Goal: Task Accomplishment & Management: Manage account settings

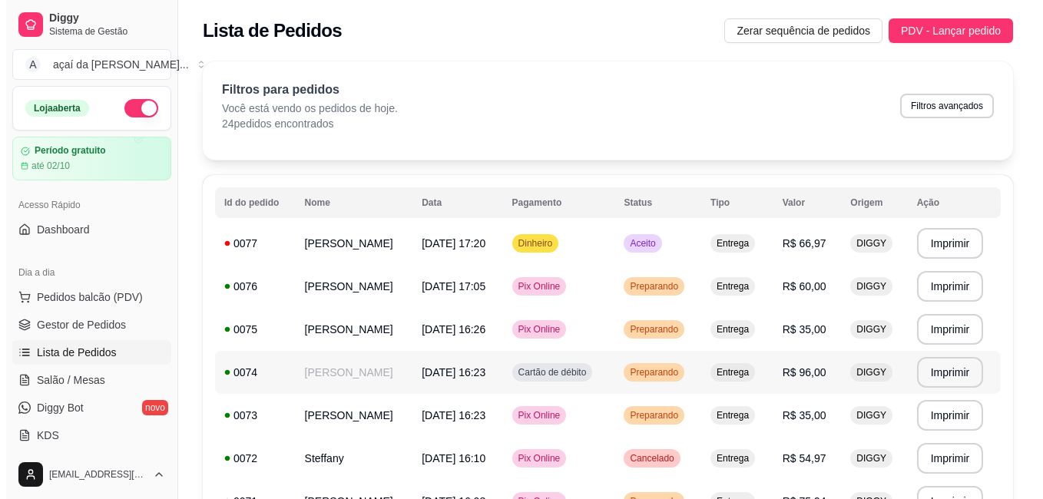
scroll to position [128, 0]
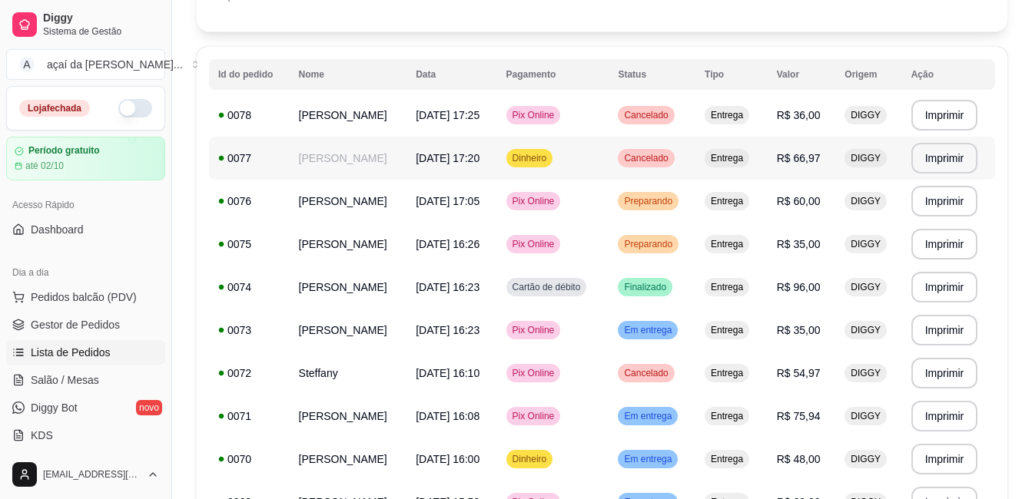
click at [336, 174] on td "[PERSON_NAME]" at bounding box center [349, 158] width 118 height 43
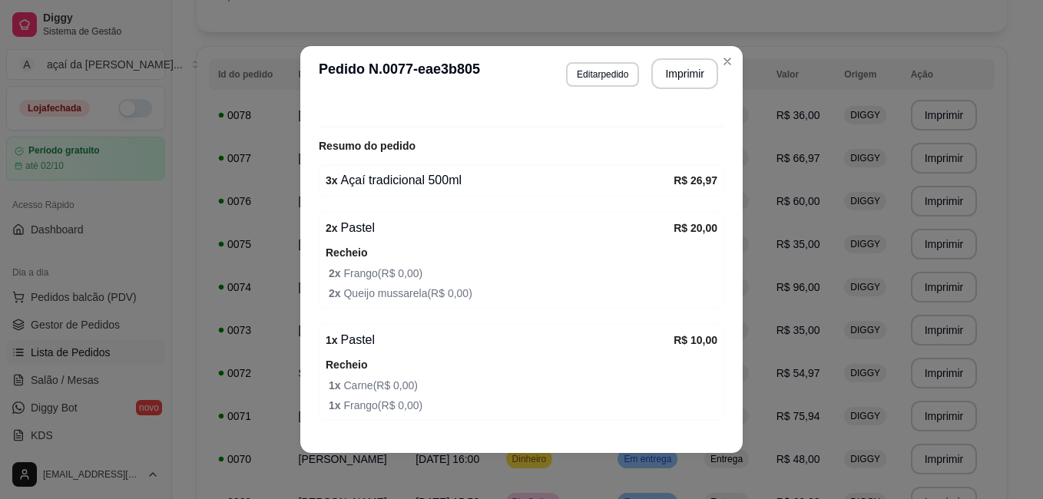
scroll to position [396, 0]
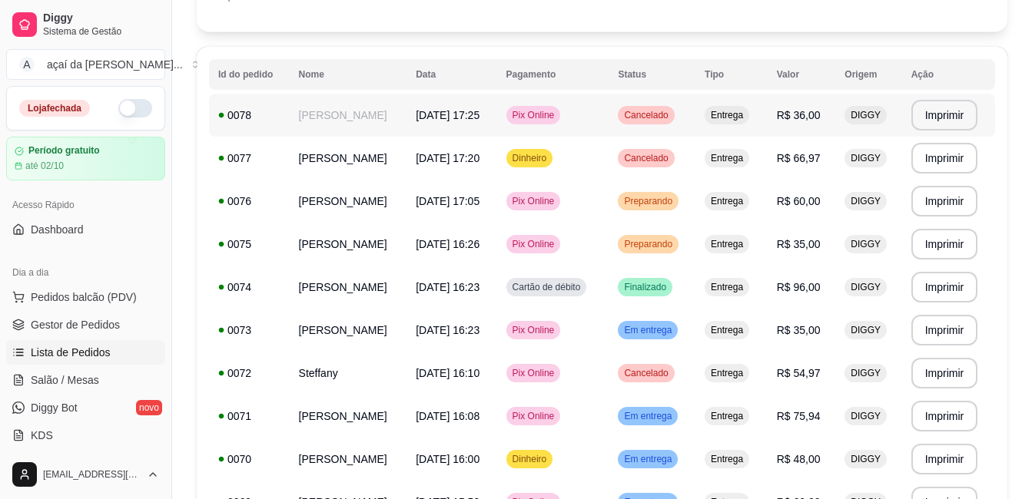
click at [496, 126] on td "[DATE] 17:25" at bounding box center [451, 115] width 90 height 43
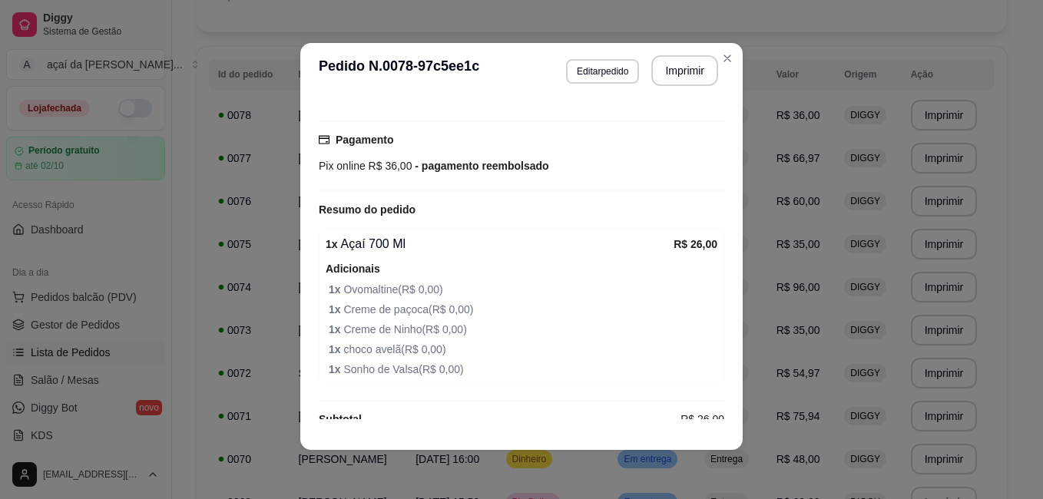
scroll to position [0, 0]
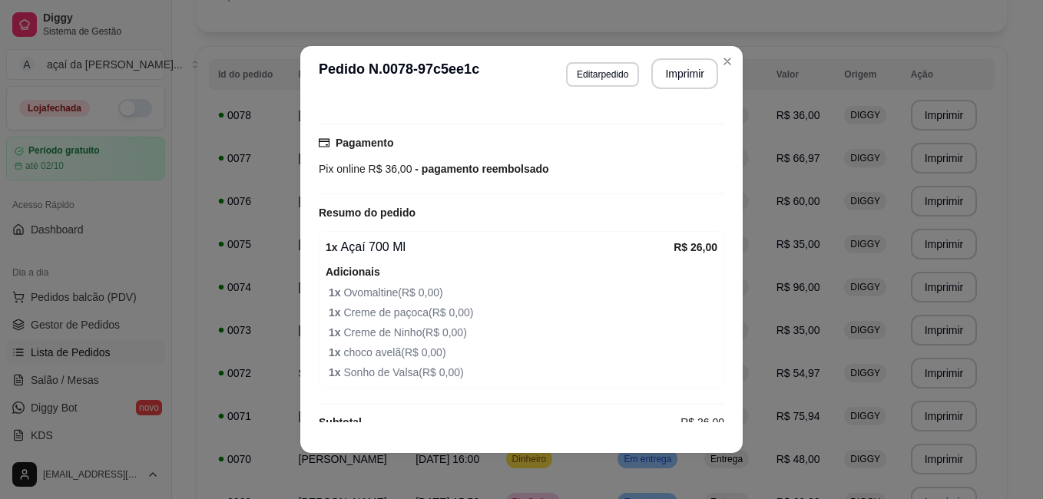
click at [733, 68] on header "**********" at bounding box center [521, 73] width 442 height 55
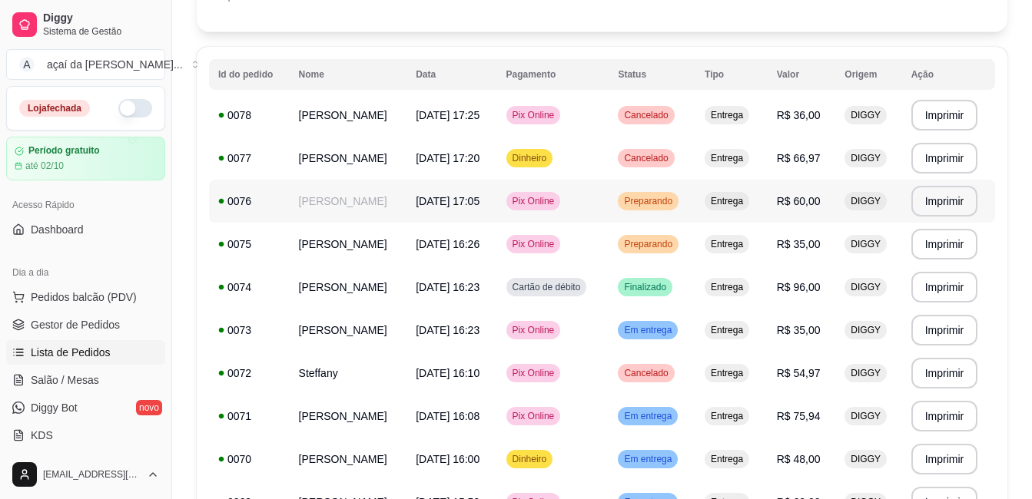
click at [496, 201] on td "[DATE] 17:05" at bounding box center [451, 201] width 90 height 43
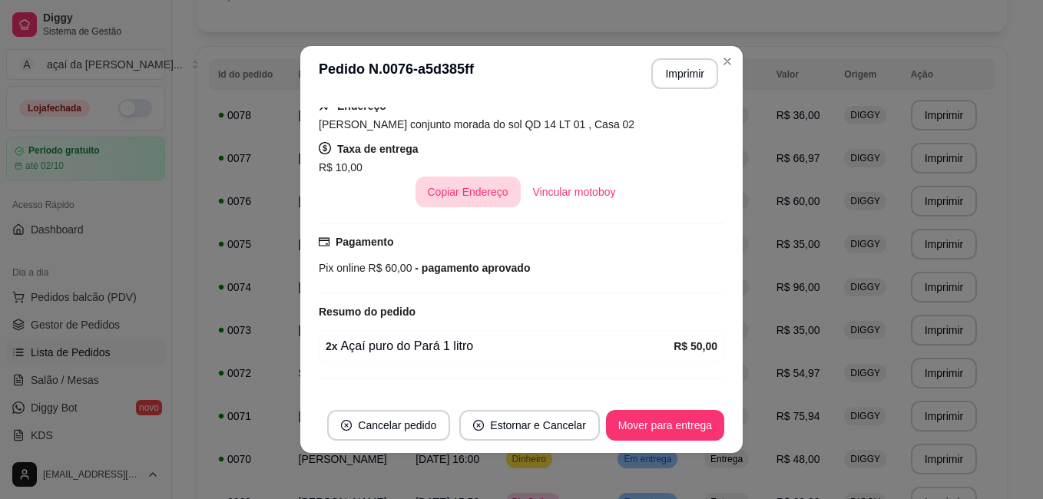
scroll to position [313, 0]
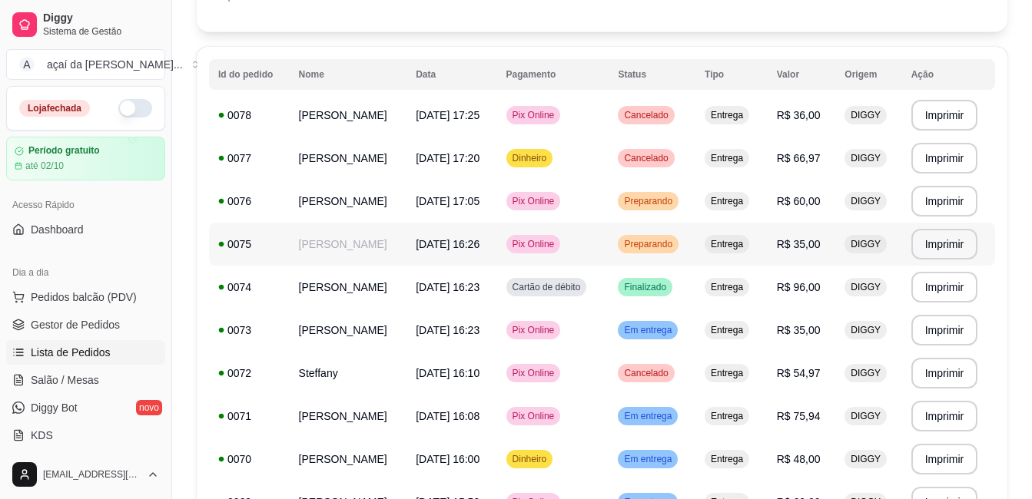
click at [558, 243] on span "Pix Online" at bounding box center [533, 244] width 48 height 12
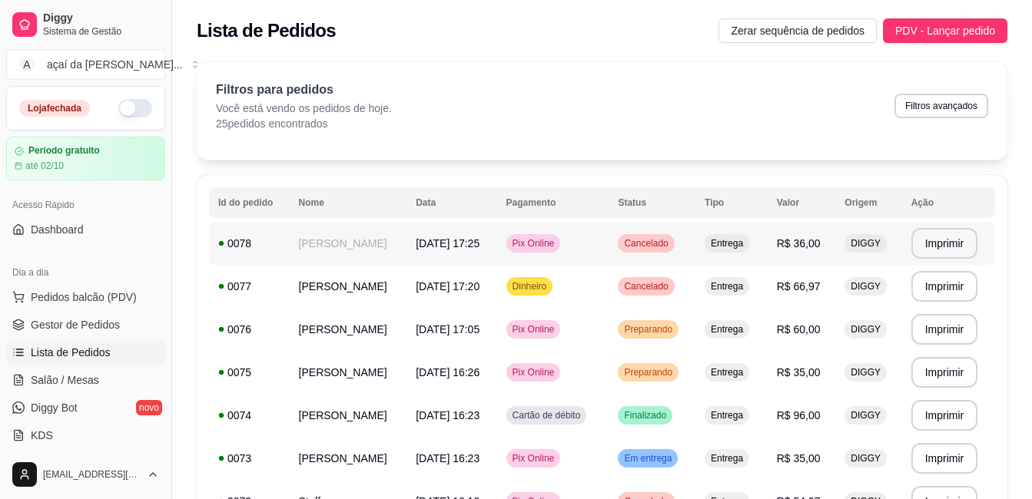
scroll to position [154, 0]
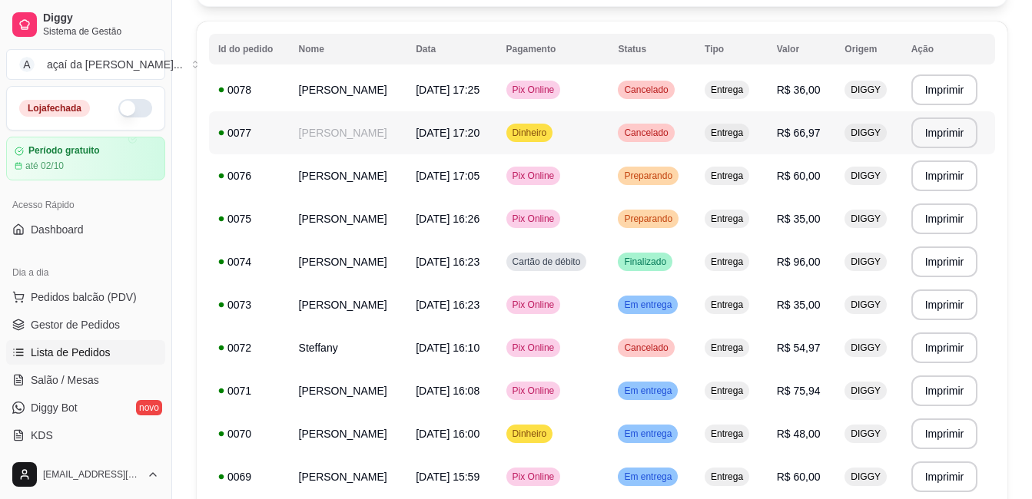
click at [550, 131] on span "Dinheiro" at bounding box center [529, 133] width 41 height 12
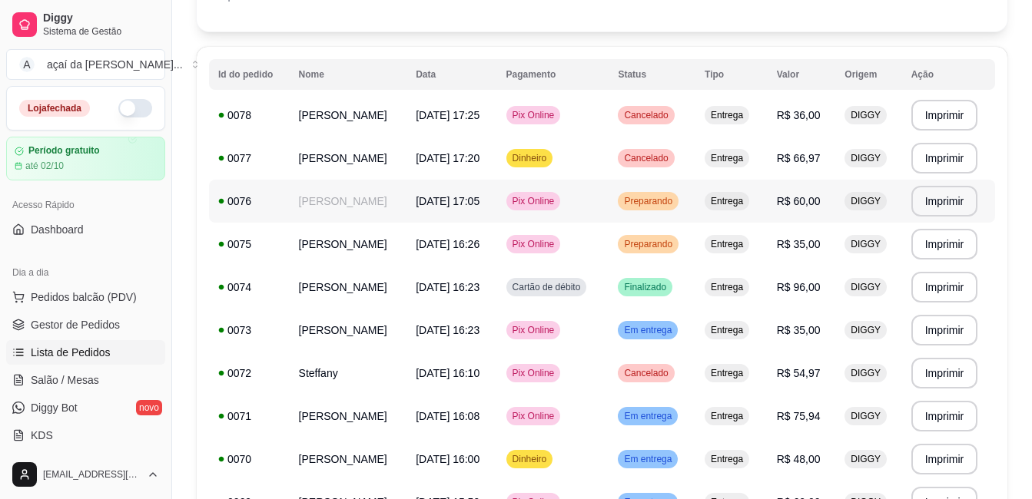
click at [377, 207] on td "[PERSON_NAME]" at bounding box center [349, 201] width 118 height 43
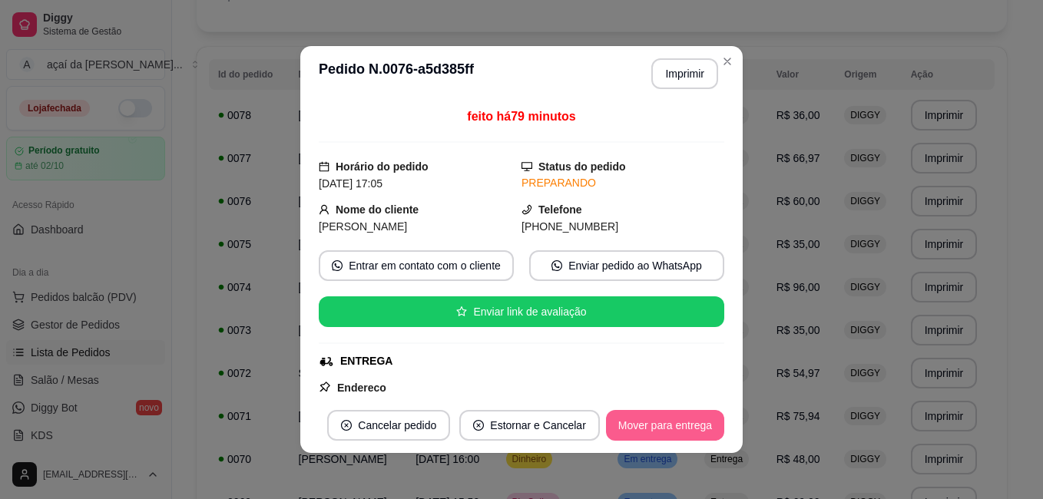
click at [630, 418] on button "Mover para entrega" at bounding box center [665, 425] width 118 height 31
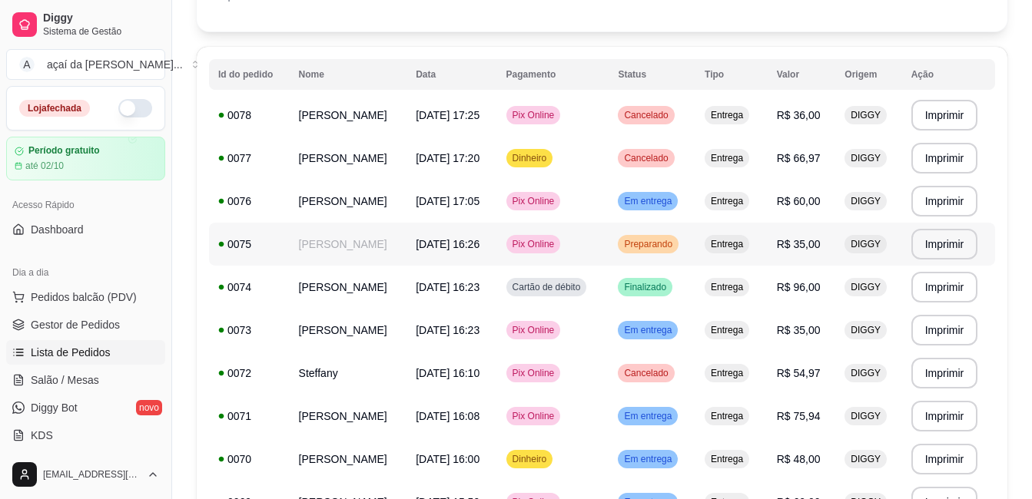
click at [472, 241] on span "[DATE] 16:26" at bounding box center [448, 244] width 64 height 12
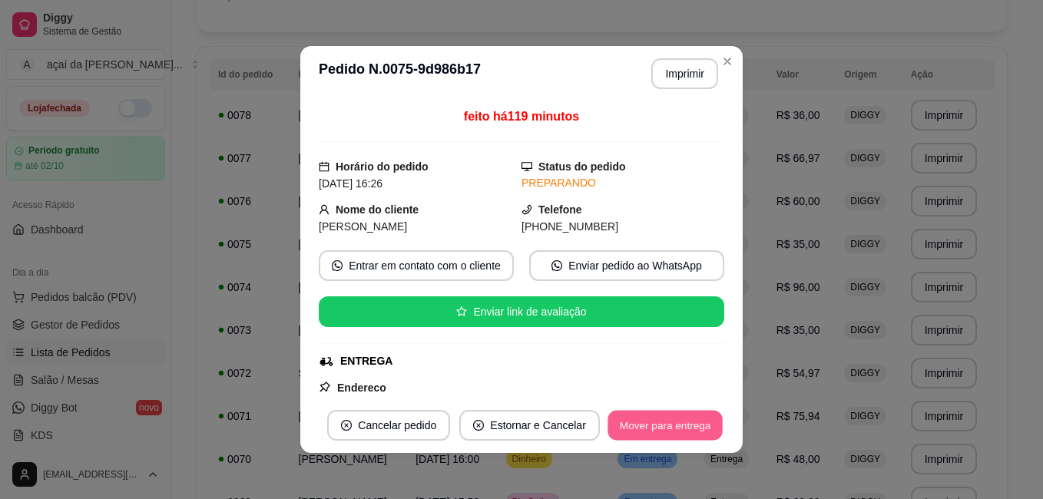
click at [628, 421] on button "Mover para entrega" at bounding box center [665, 426] width 115 height 30
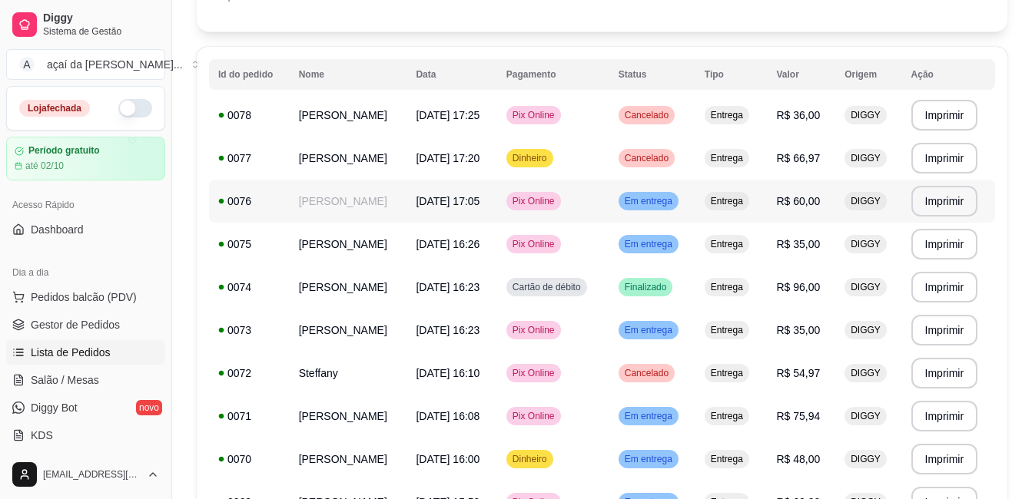
click at [609, 198] on td "Pix Online" at bounding box center [553, 201] width 112 height 43
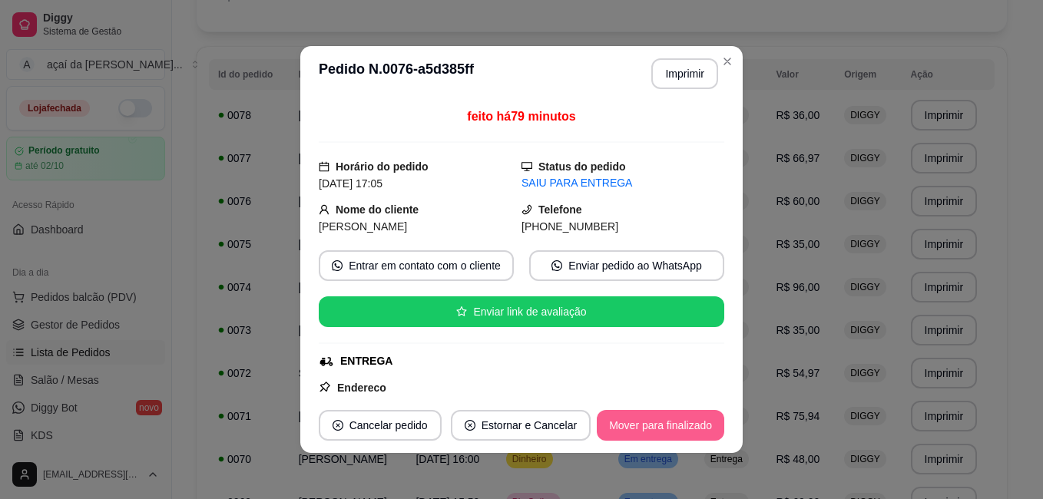
click at [623, 412] on button "Mover para finalizado" at bounding box center [660, 425] width 127 height 31
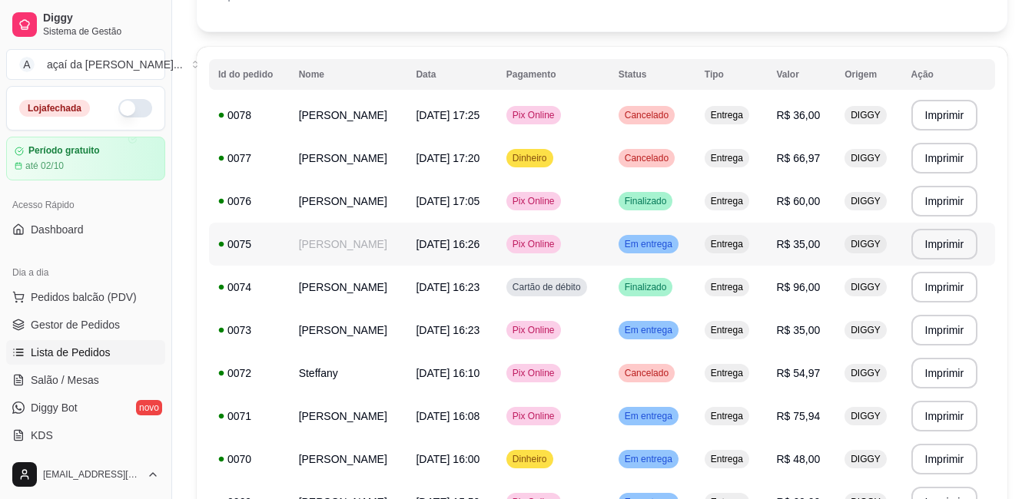
click at [609, 238] on td "Pix Online" at bounding box center [553, 244] width 112 height 43
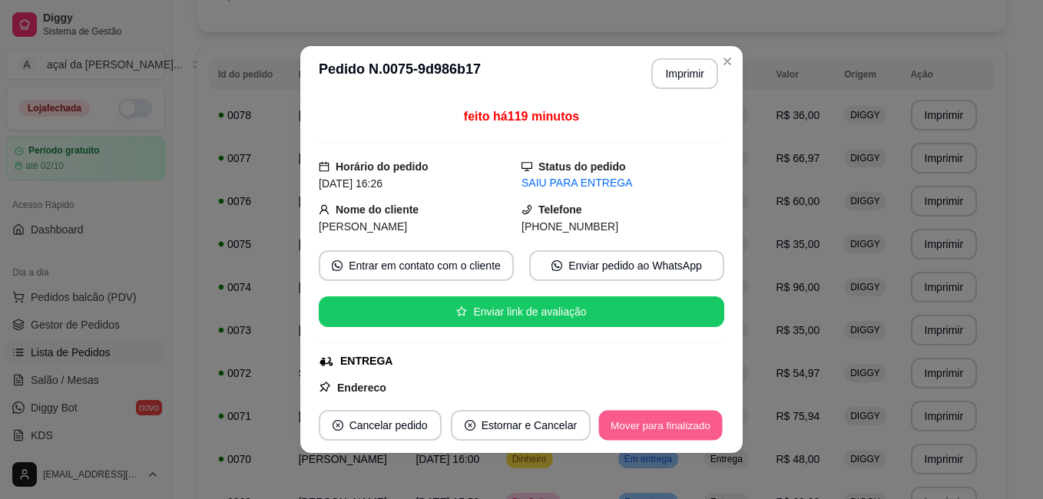
click at [657, 424] on button "Mover para finalizado" at bounding box center [661, 426] width 124 height 30
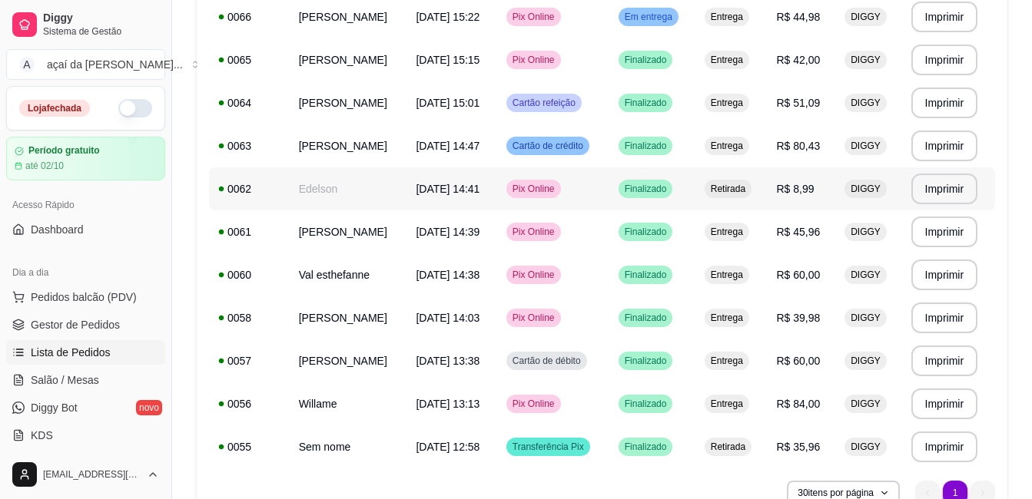
scroll to position [640, 0]
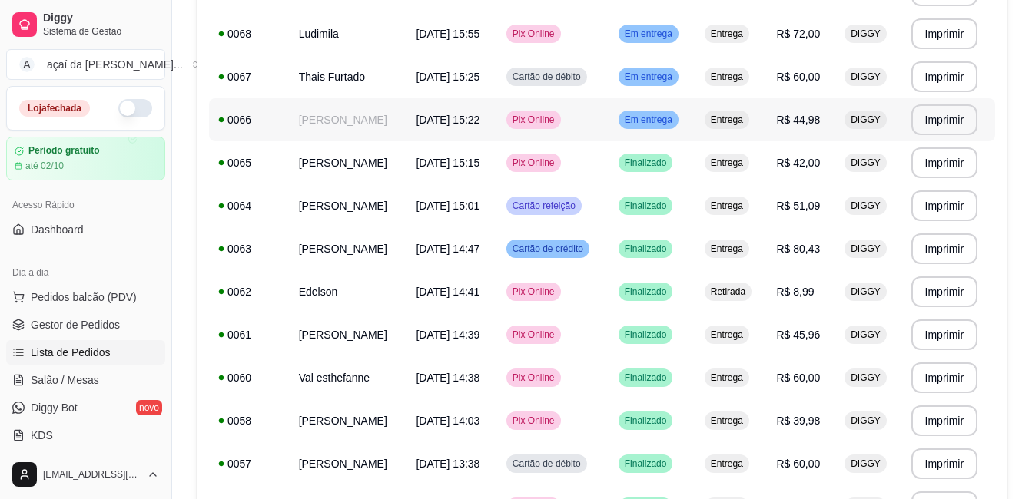
click at [609, 118] on td "Pix Online" at bounding box center [553, 119] width 112 height 43
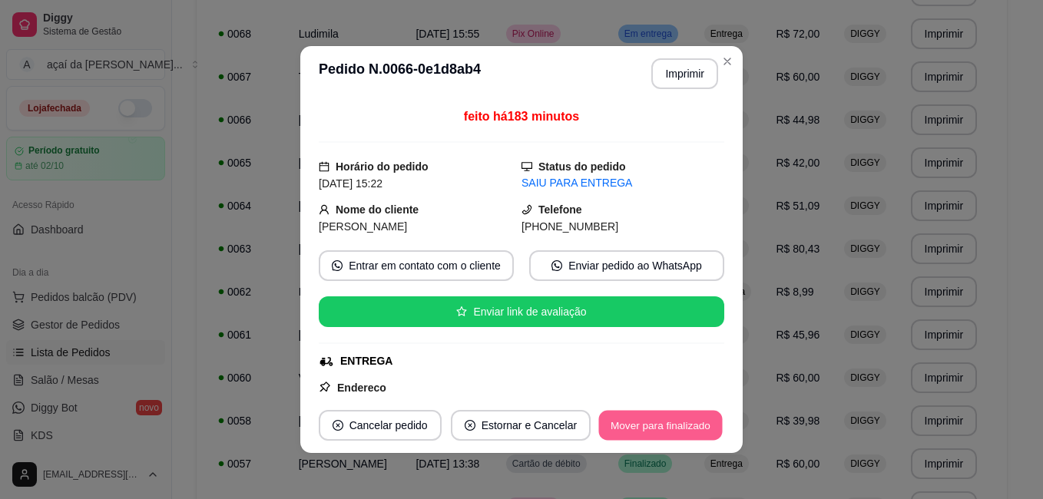
click at [654, 431] on button "Mover para finalizado" at bounding box center [661, 426] width 124 height 30
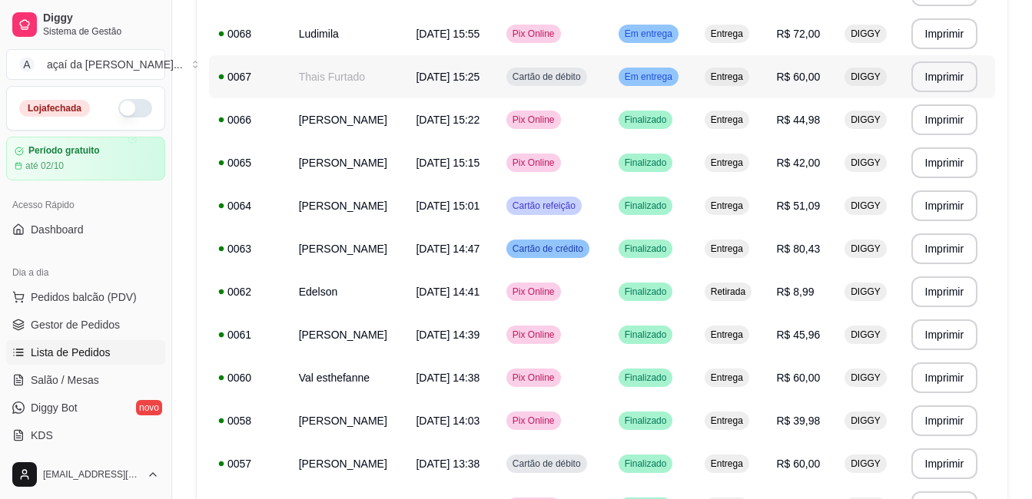
click at [584, 81] on span "Cartão de débito" at bounding box center [546, 77] width 75 height 12
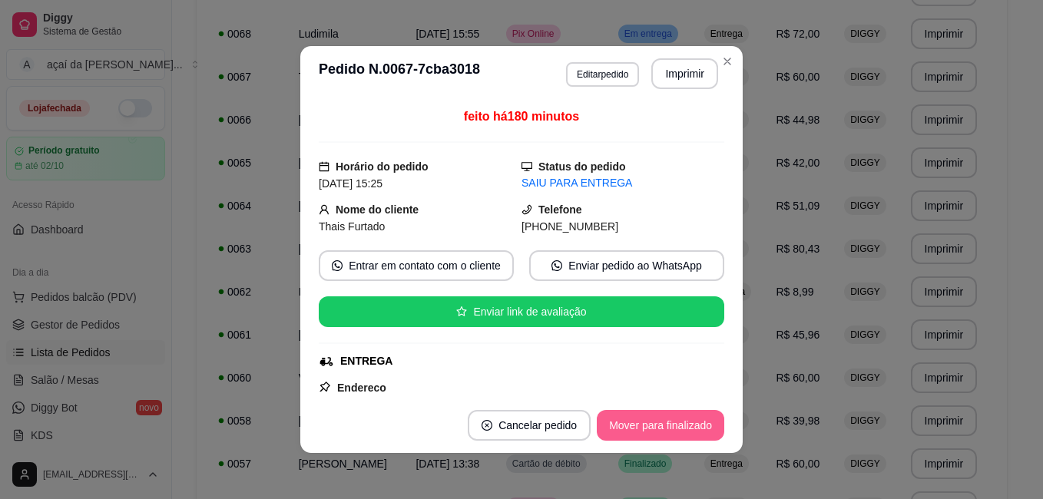
click at [647, 412] on button "Mover para finalizado" at bounding box center [660, 425] width 127 height 31
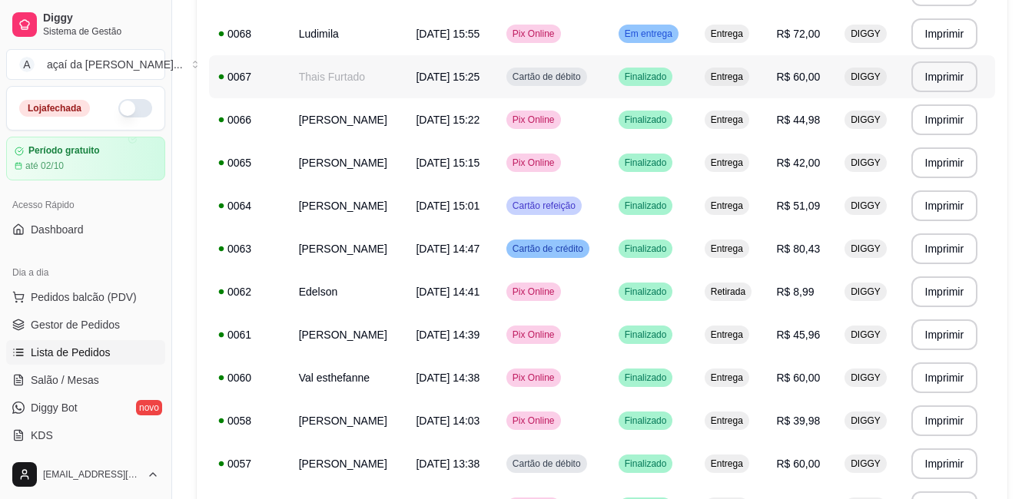
scroll to position [538, 0]
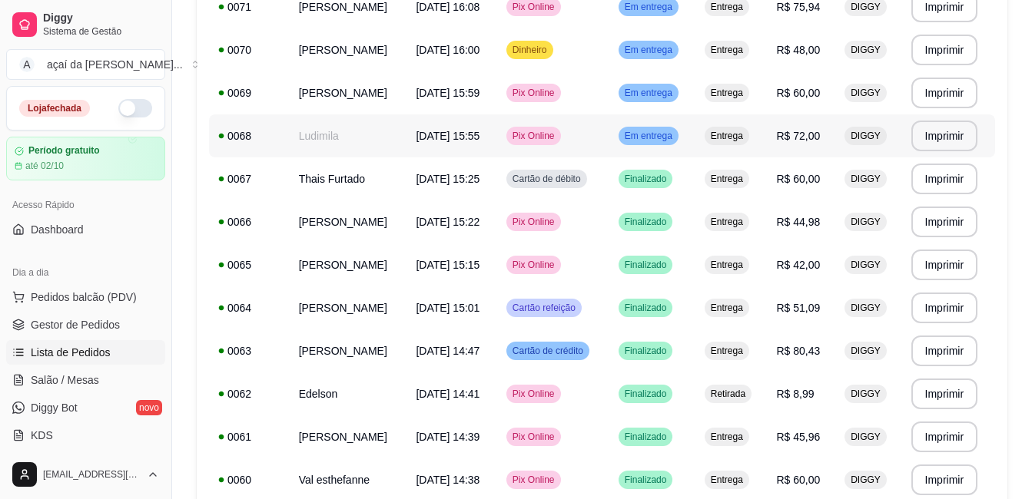
click at [558, 140] on span "Pix Online" at bounding box center [533, 136] width 48 height 12
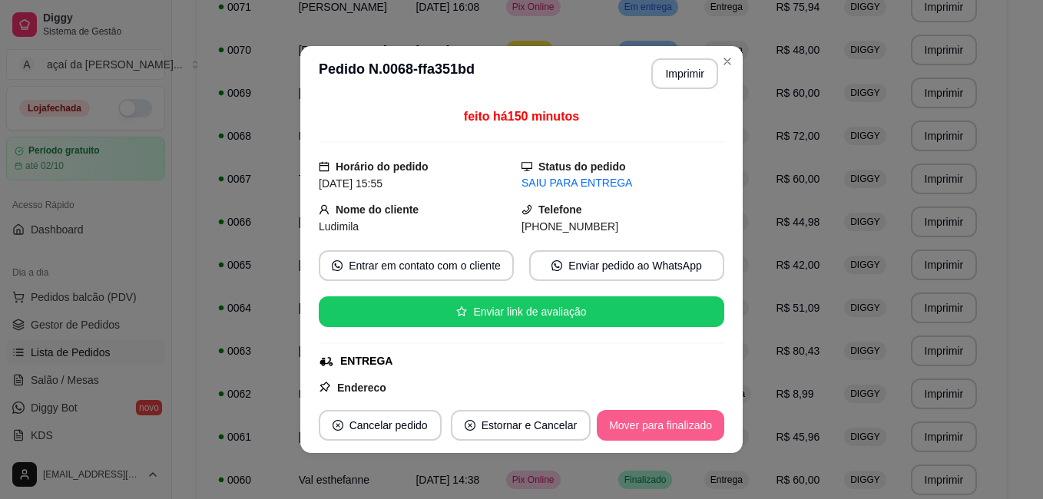
click at [643, 419] on button "Mover para finalizado" at bounding box center [660, 425] width 127 height 31
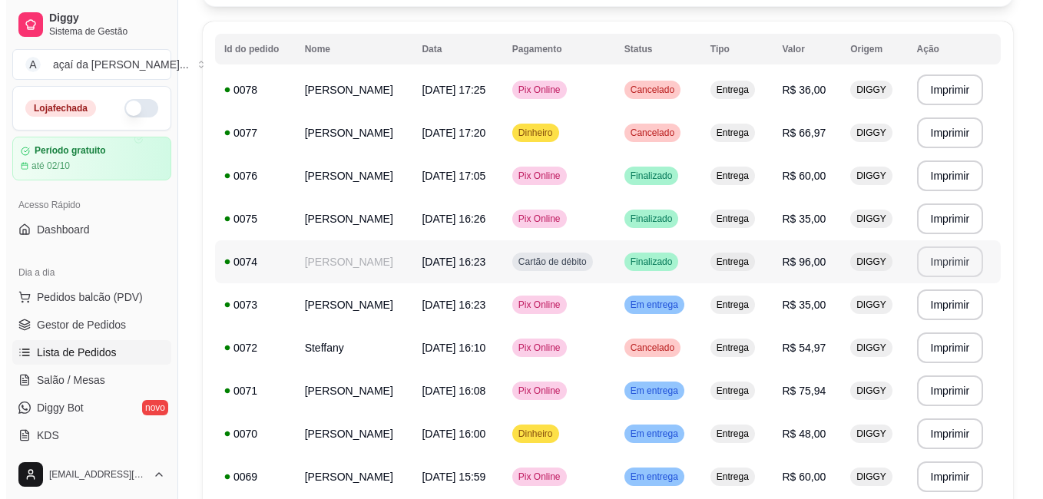
scroll to position [0, 0]
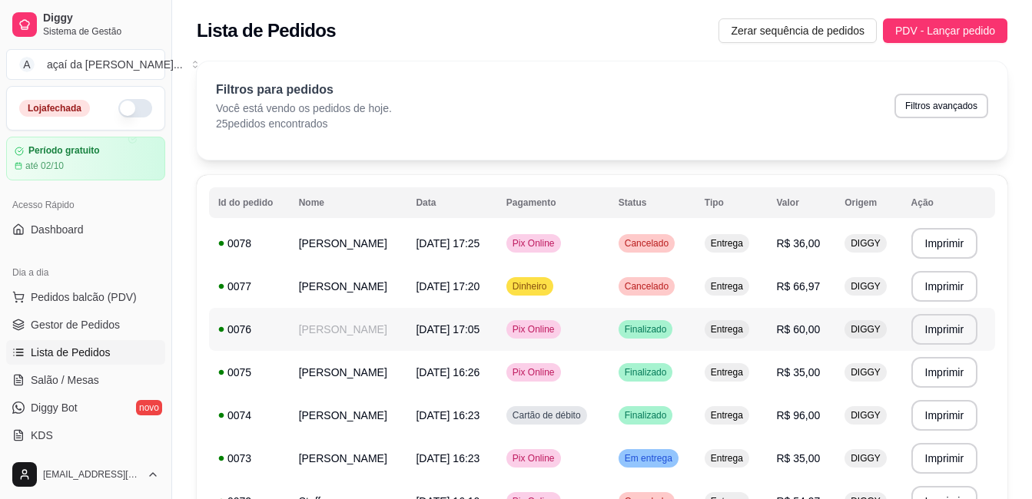
click at [670, 329] on span "Finalizado" at bounding box center [645, 329] width 48 height 12
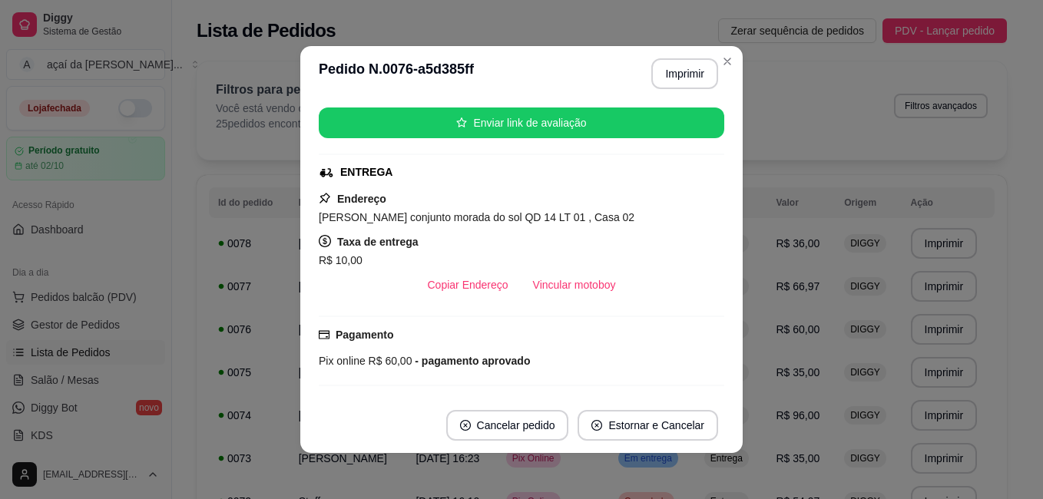
scroll to position [205, 0]
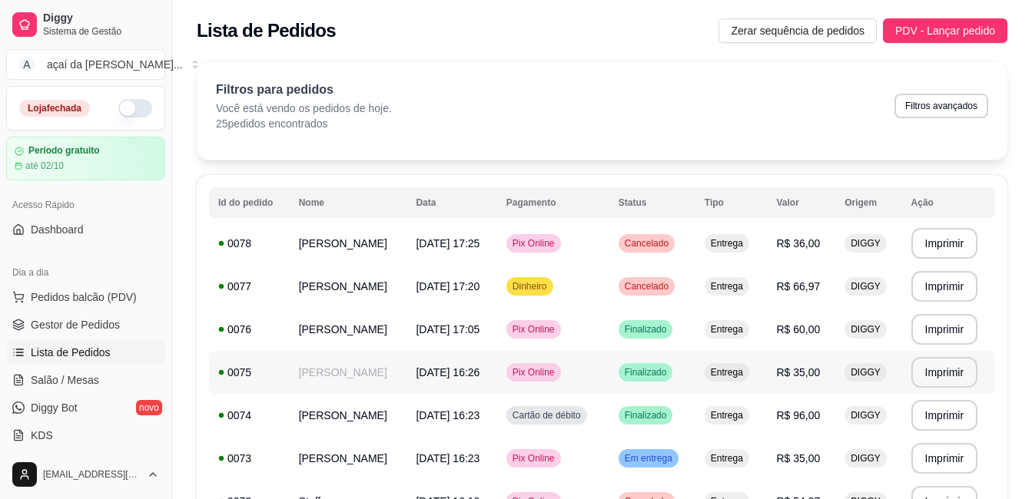
click at [561, 365] on div "Pix Online" at bounding box center [533, 372] width 55 height 18
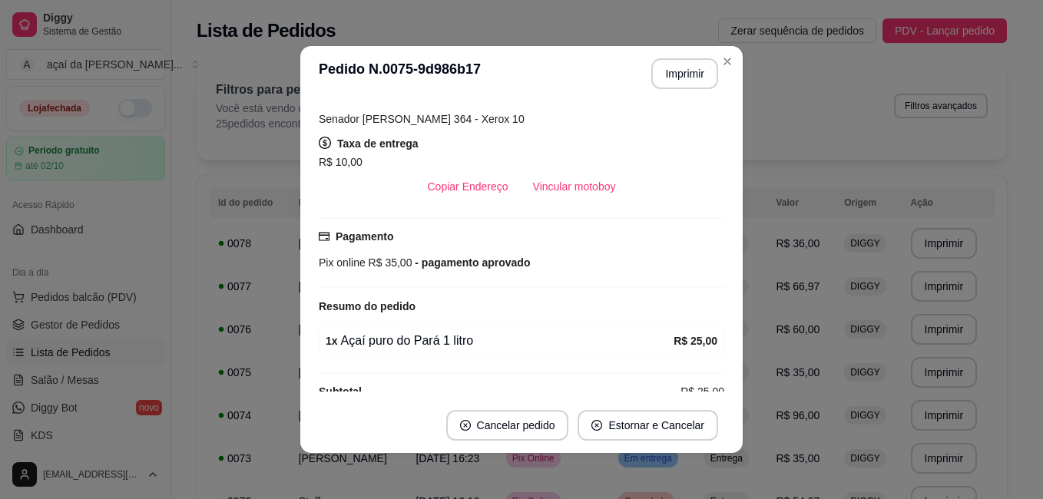
scroll to position [226, 0]
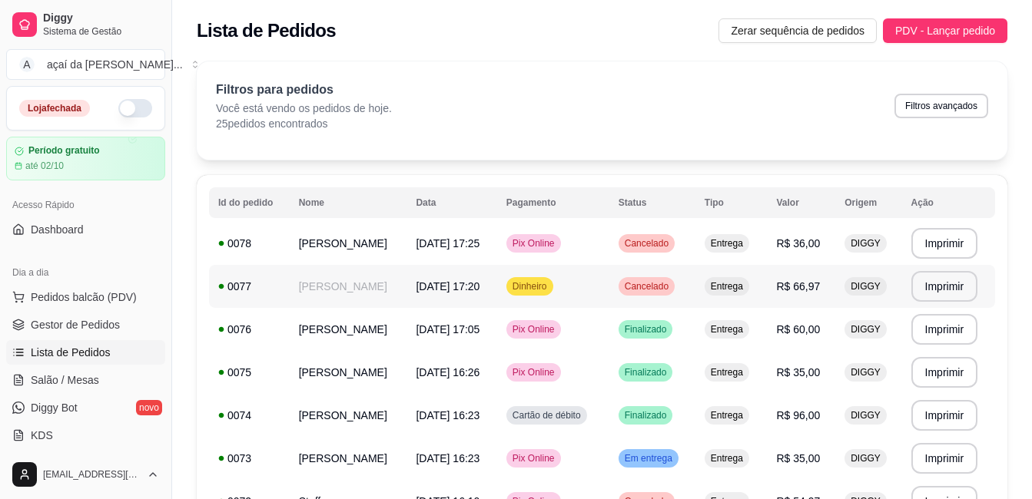
click at [407, 281] on td "[PERSON_NAME]" at bounding box center [349, 286] width 118 height 43
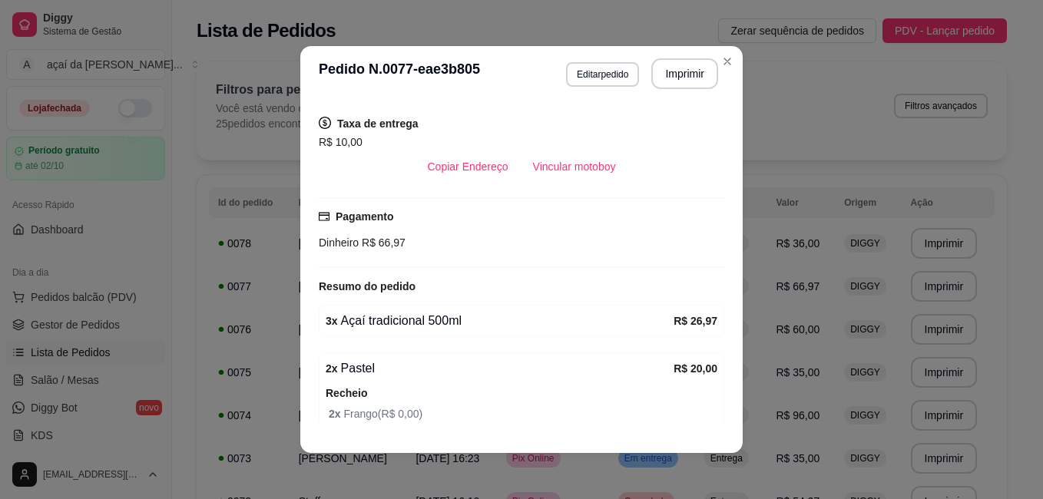
scroll to position [409, 0]
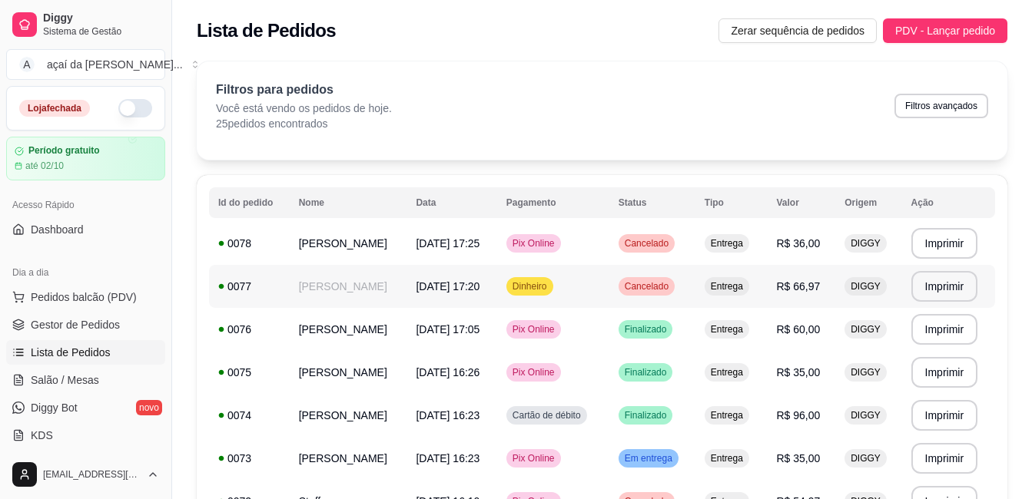
click at [609, 384] on td "Pix Online" at bounding box center [553, 372] width 112 height 43
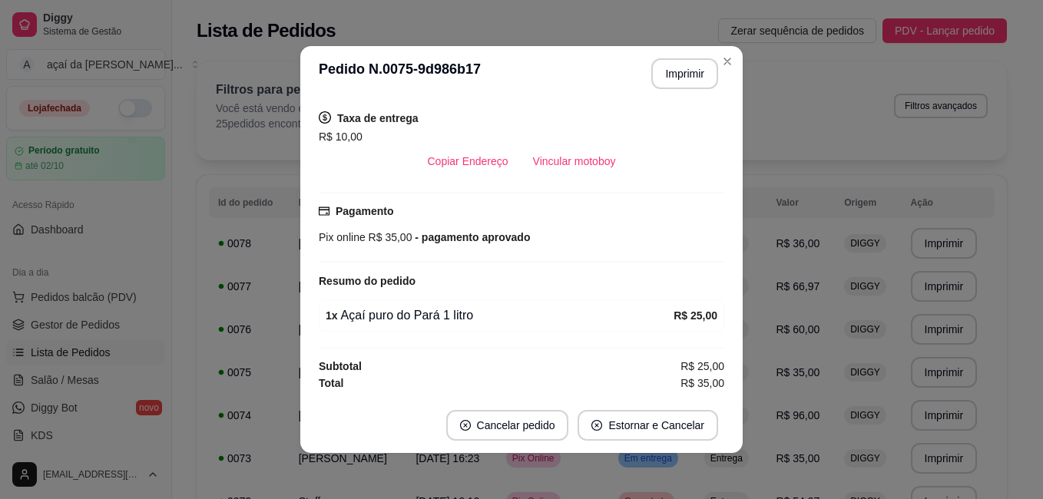
scroll to position [3, 0]
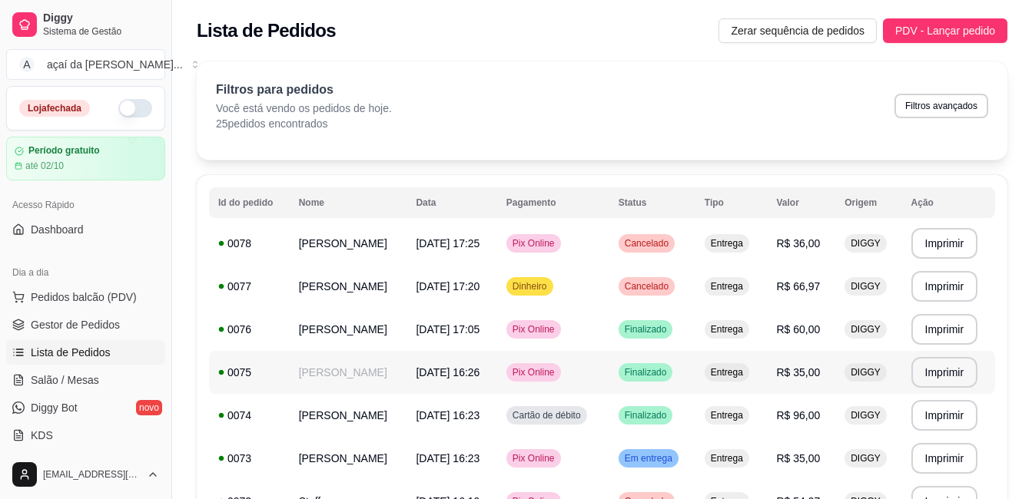
click at [566, 359] on td "Pix Online" at bounding box center [553, 372] width 112 height 43
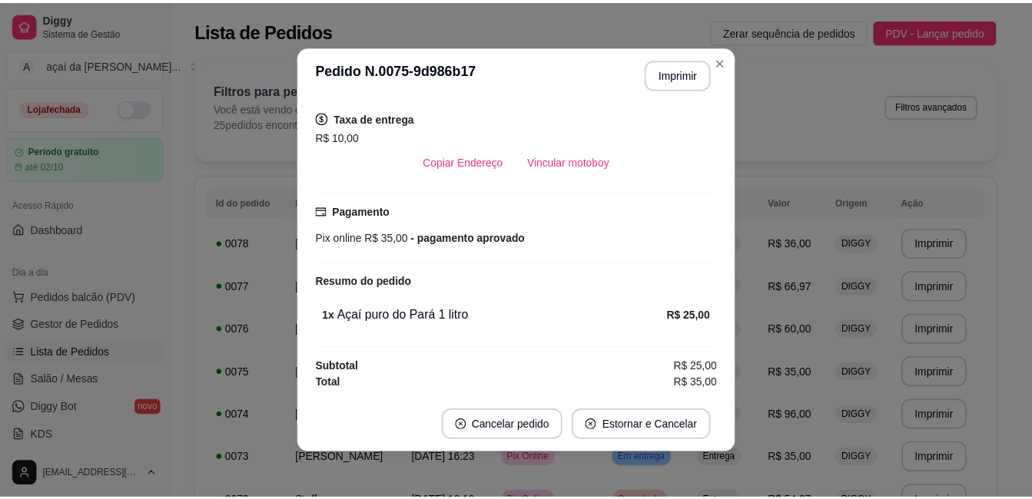
scroll to position [175, 0]
